Goal: Task Accomplishment & Management: Manage account settings

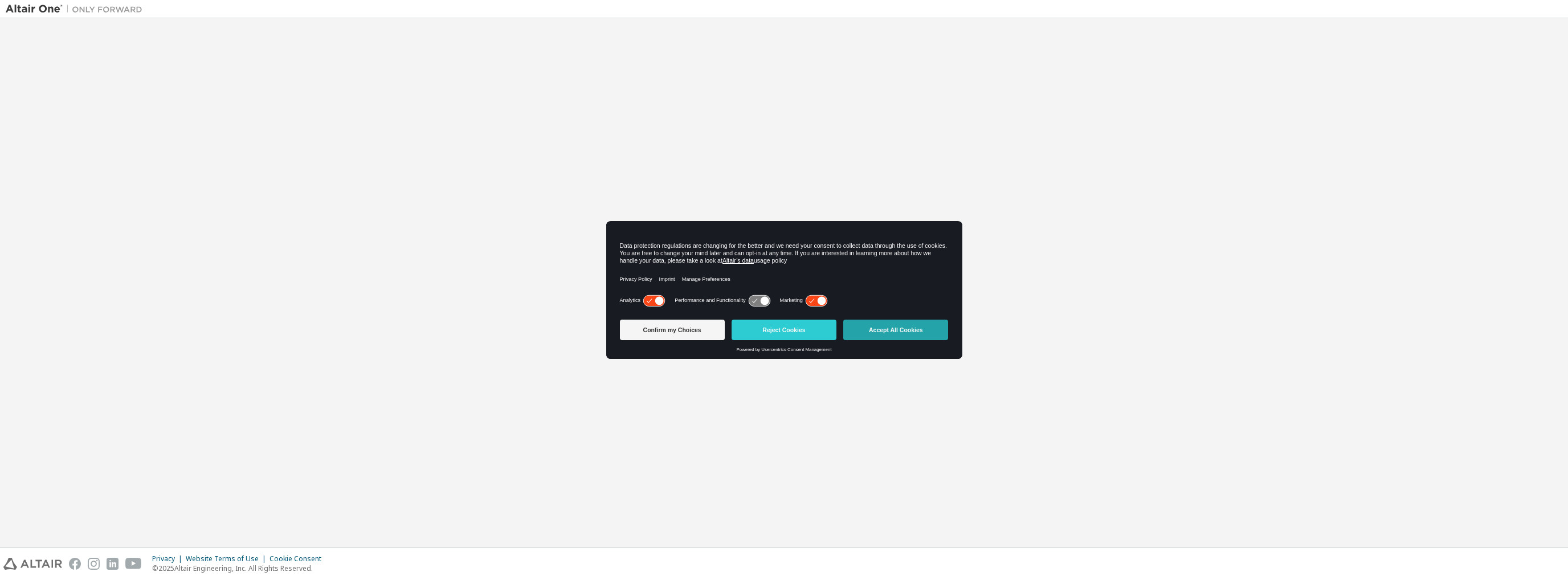
click at [900, 325] on button "Accept All Cookies" at bounding box center [896, 330] width 105 height 21
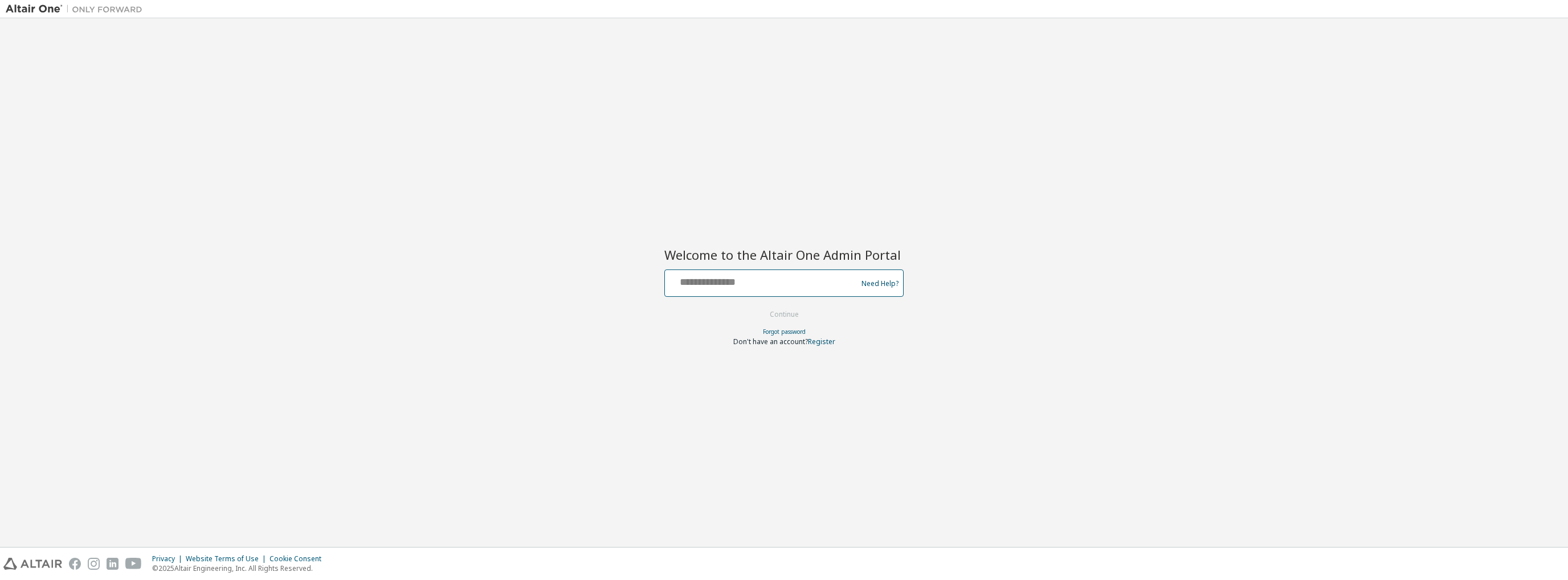
click at [823, 283] on input "text" at bounding box center [763, 281] width 187 height 16
type input "**********"
click at [795, 314] on button "Continue" at bounding box center [784, 314] width 53 height 17
